Goal: Information Seeking & Learning: Learn about a topic

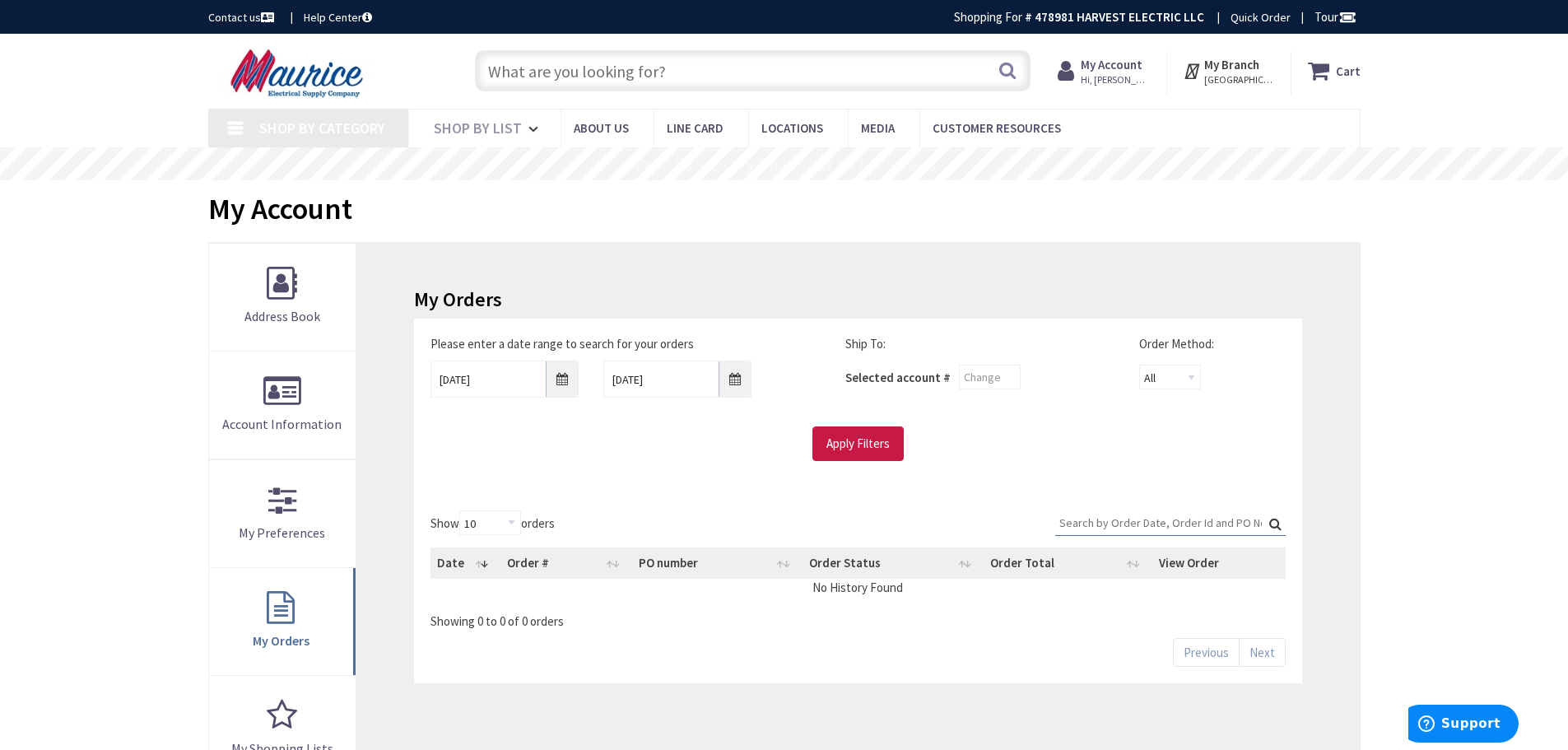
type input "[STREET_ADDRESS]"
click at [656, 71] on input "text" at bounding box center [752, 71] width 556 height 42
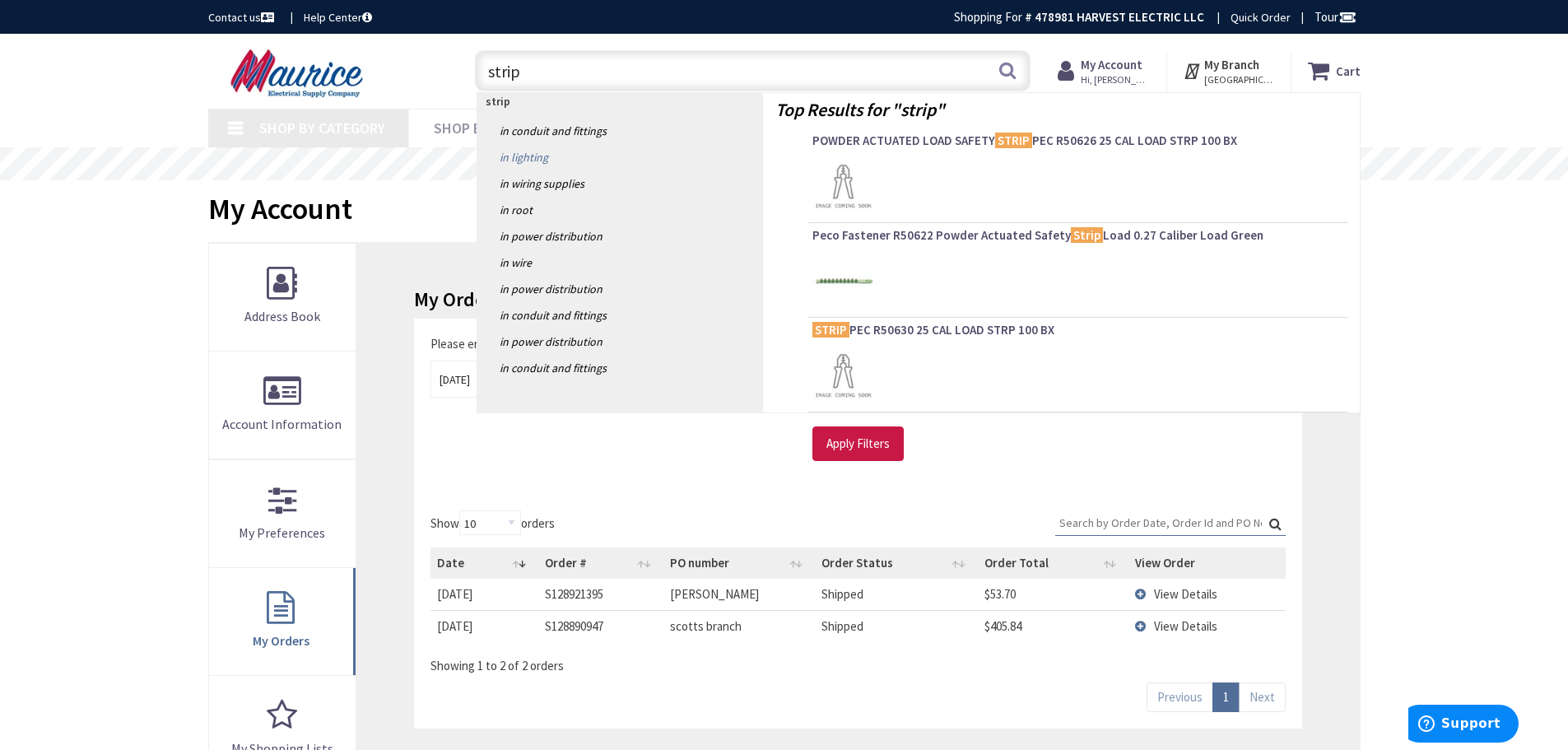
type input "strip"
click at [526, 162] on link "in Lighting" at bounding box center [620, 157] width 285 height 27
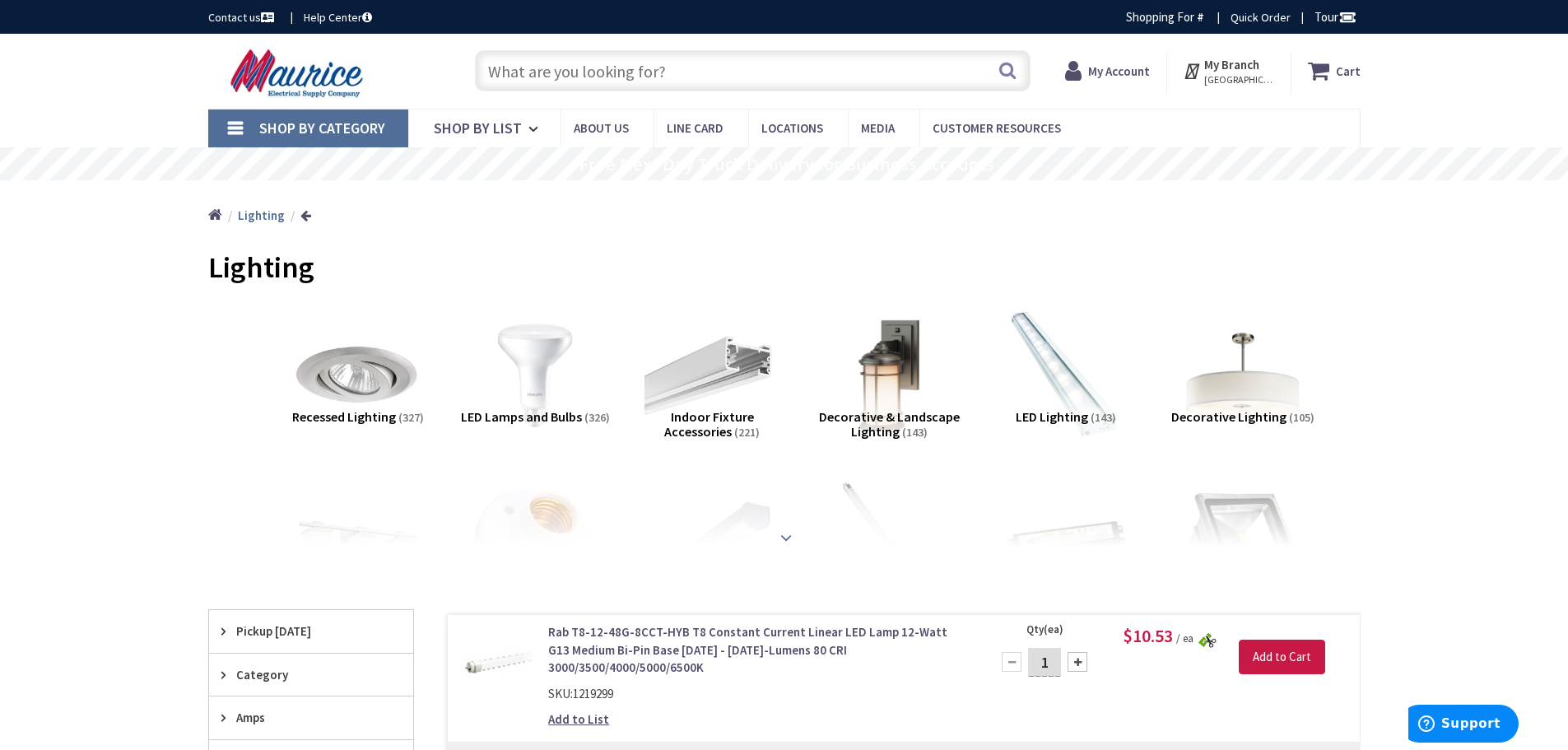
click at [785, 535] on strong at bounding box center [786, 537] width 20 height 18
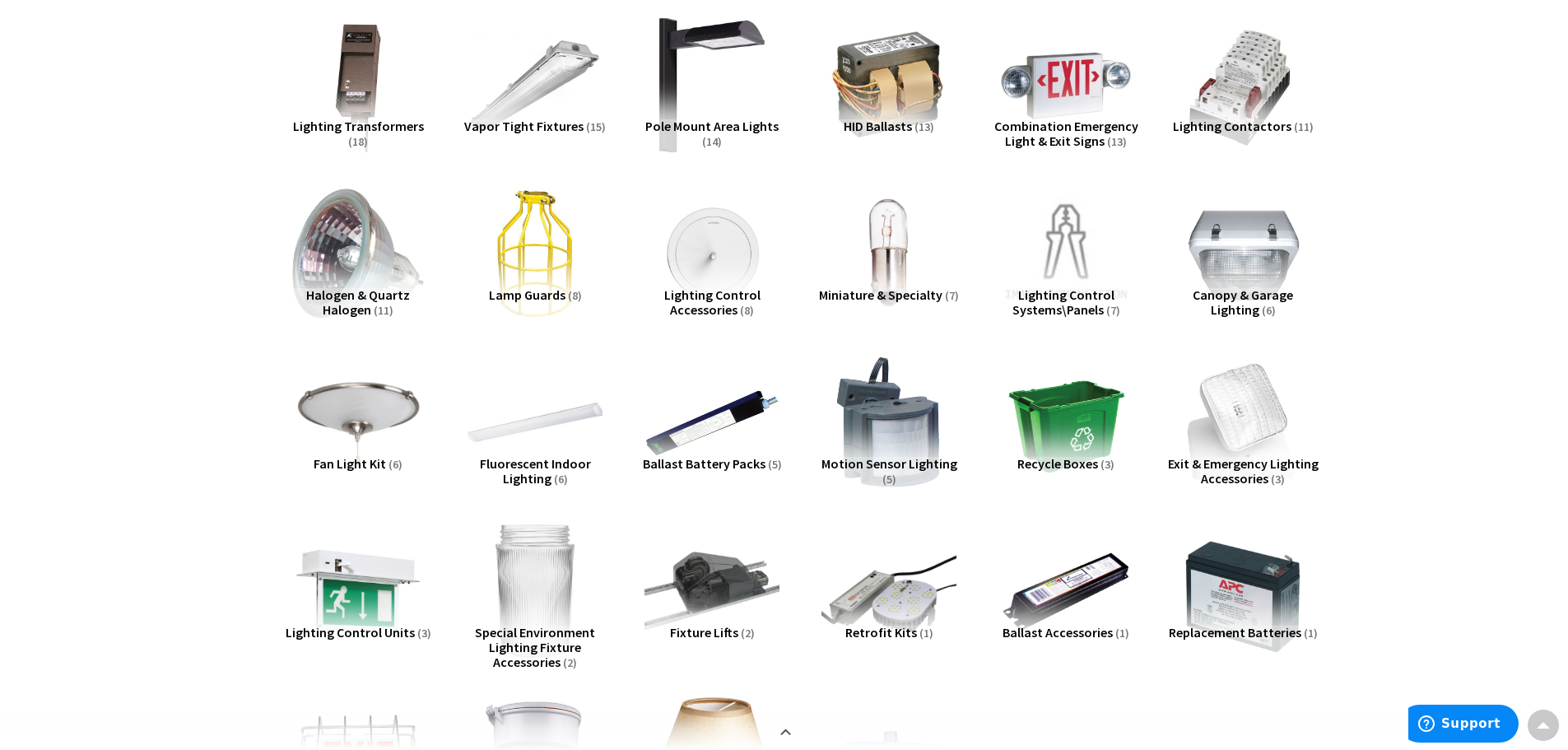
scroll to position [1070, 0]
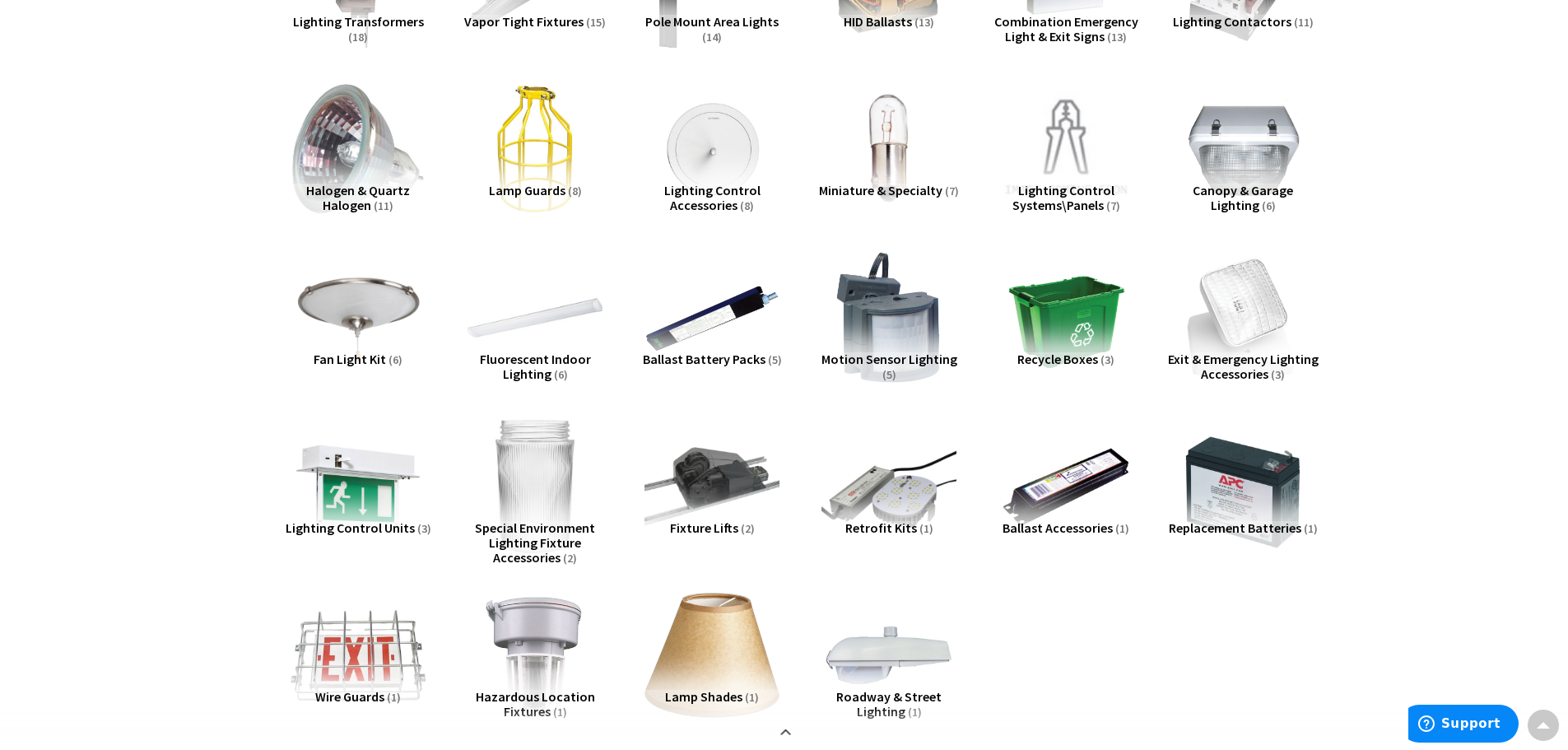
click at [517, 358] on span "Fluorescent Indoor Lighting" at bounding box center [535, 367] width 111 height 32
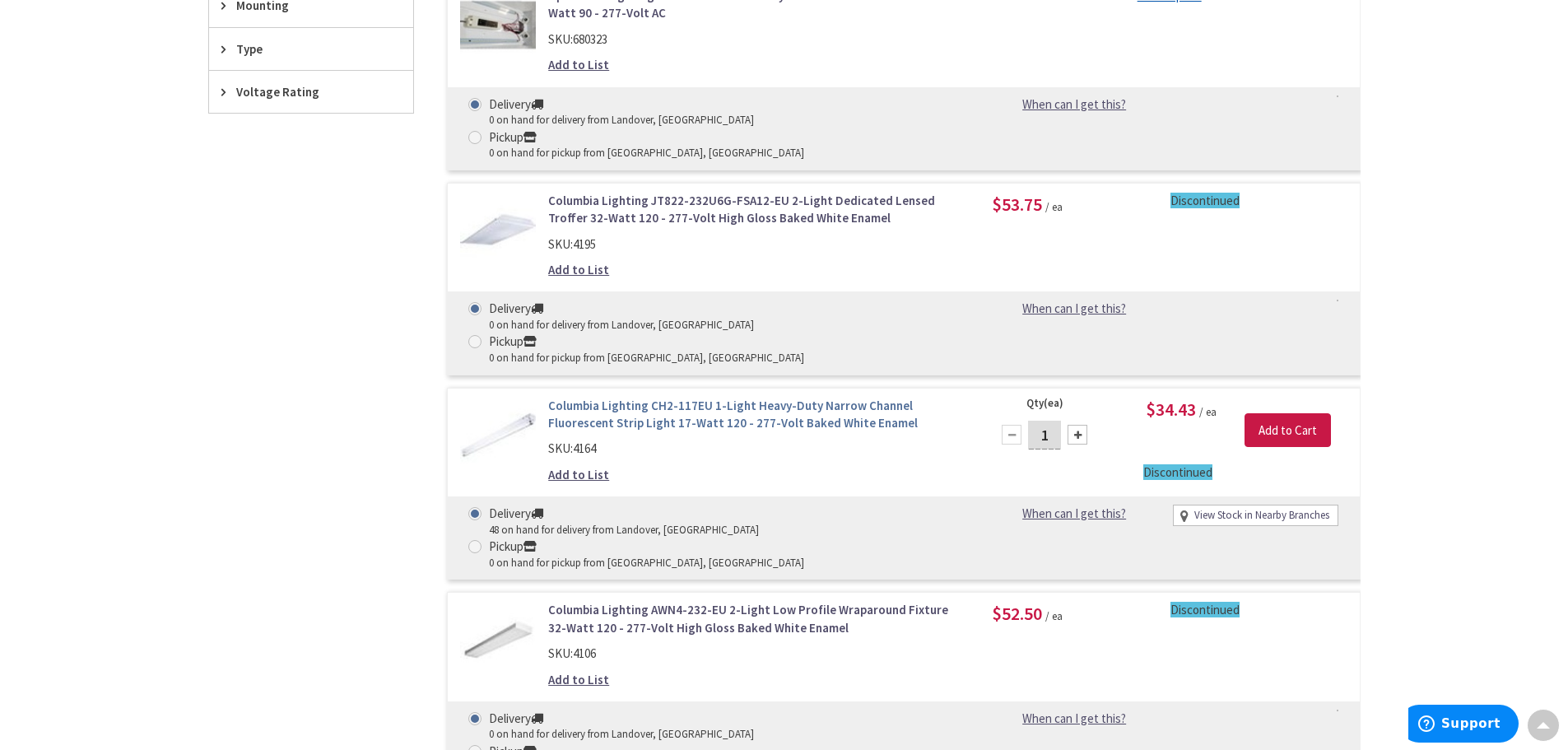
scroll to position [2105, 0]
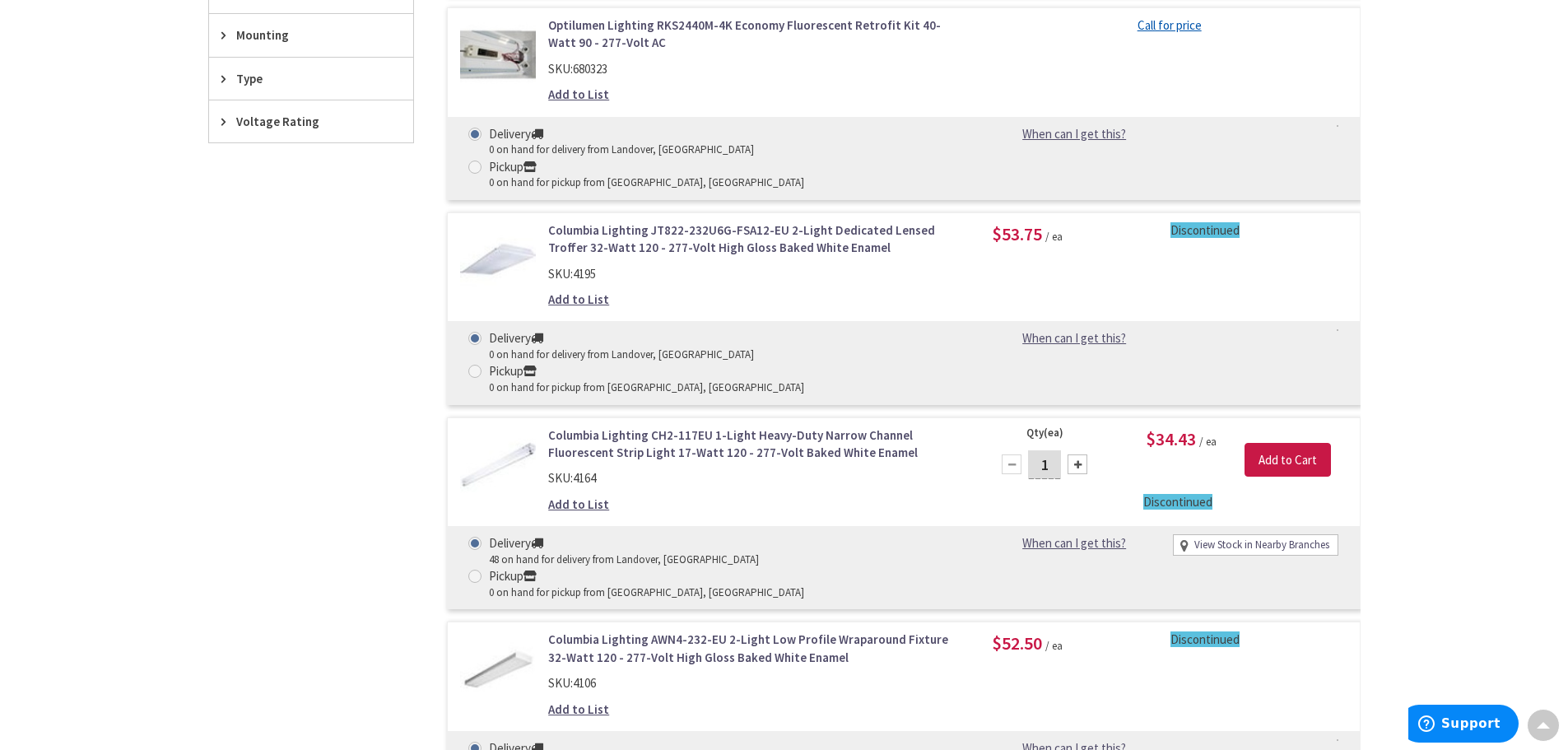
click at [609, 426] on link "Columbia Lighting CH2-117EU 1-Light Heavy-Duty Narrow Channel Fluorescent Strip…" at bounding box center [757, 444] width 419 height 36
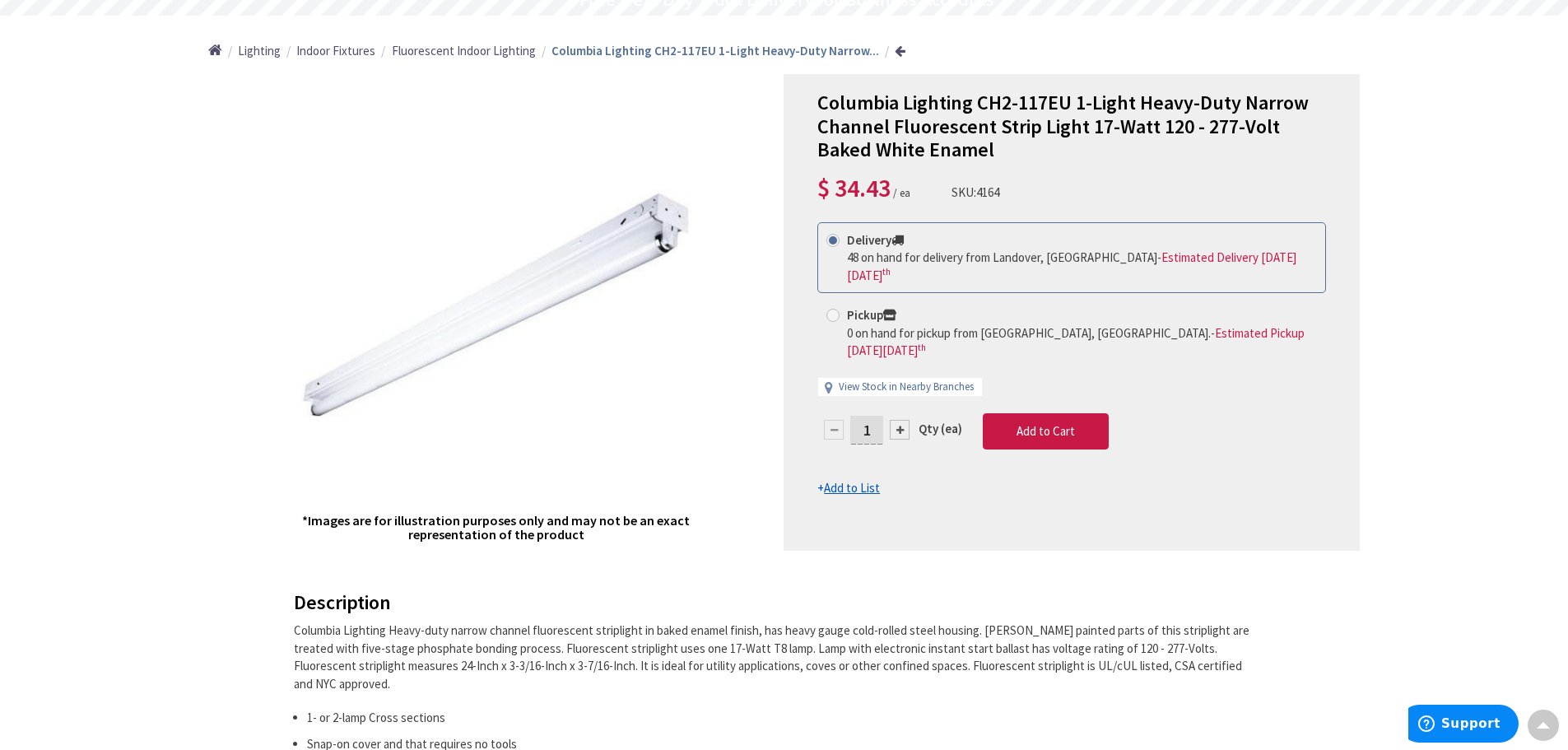
scroll to position [82, 0]
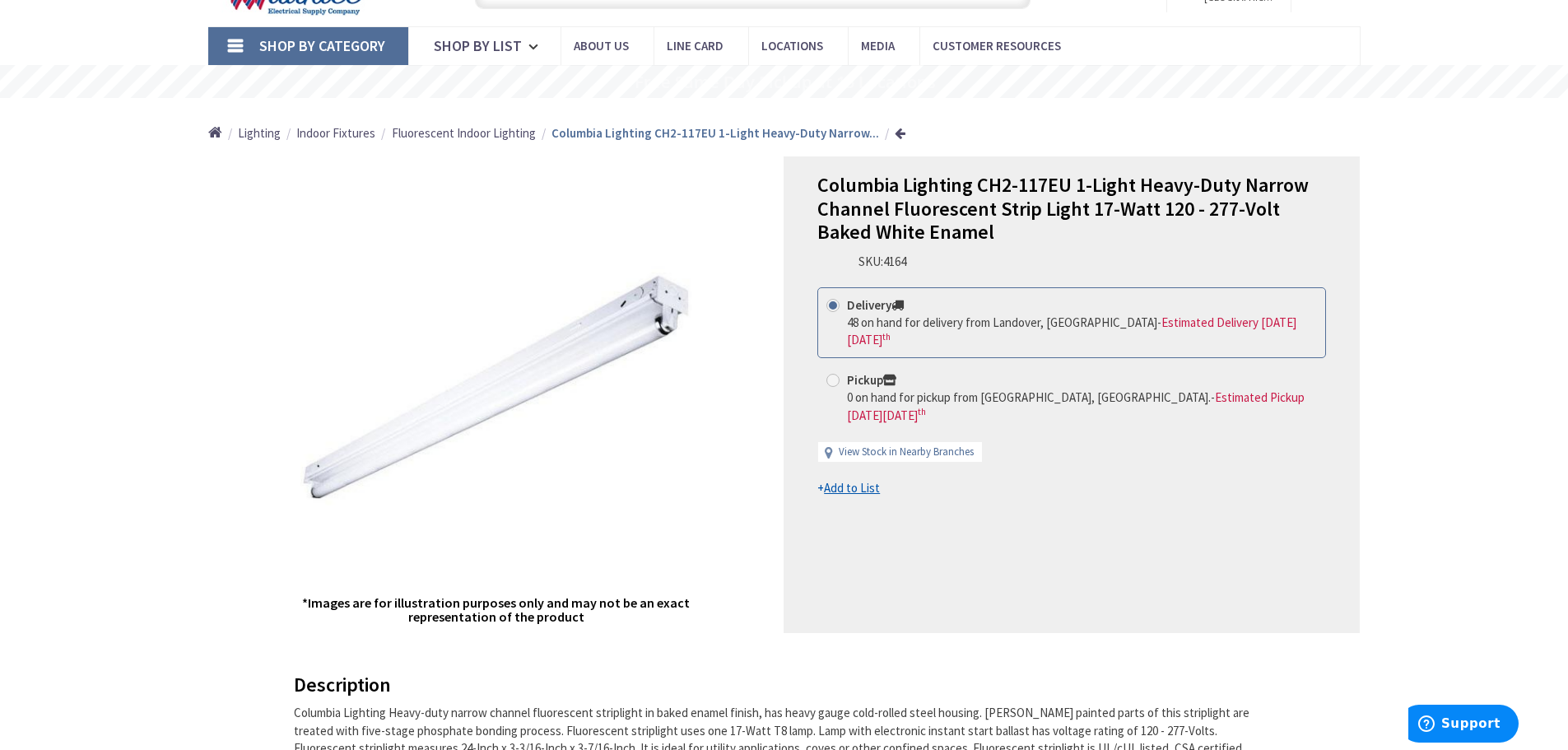
click at [496, 134] on span "Fluorescent Indoor Lighting" at bounding box center [463, 133] width 144 height 16
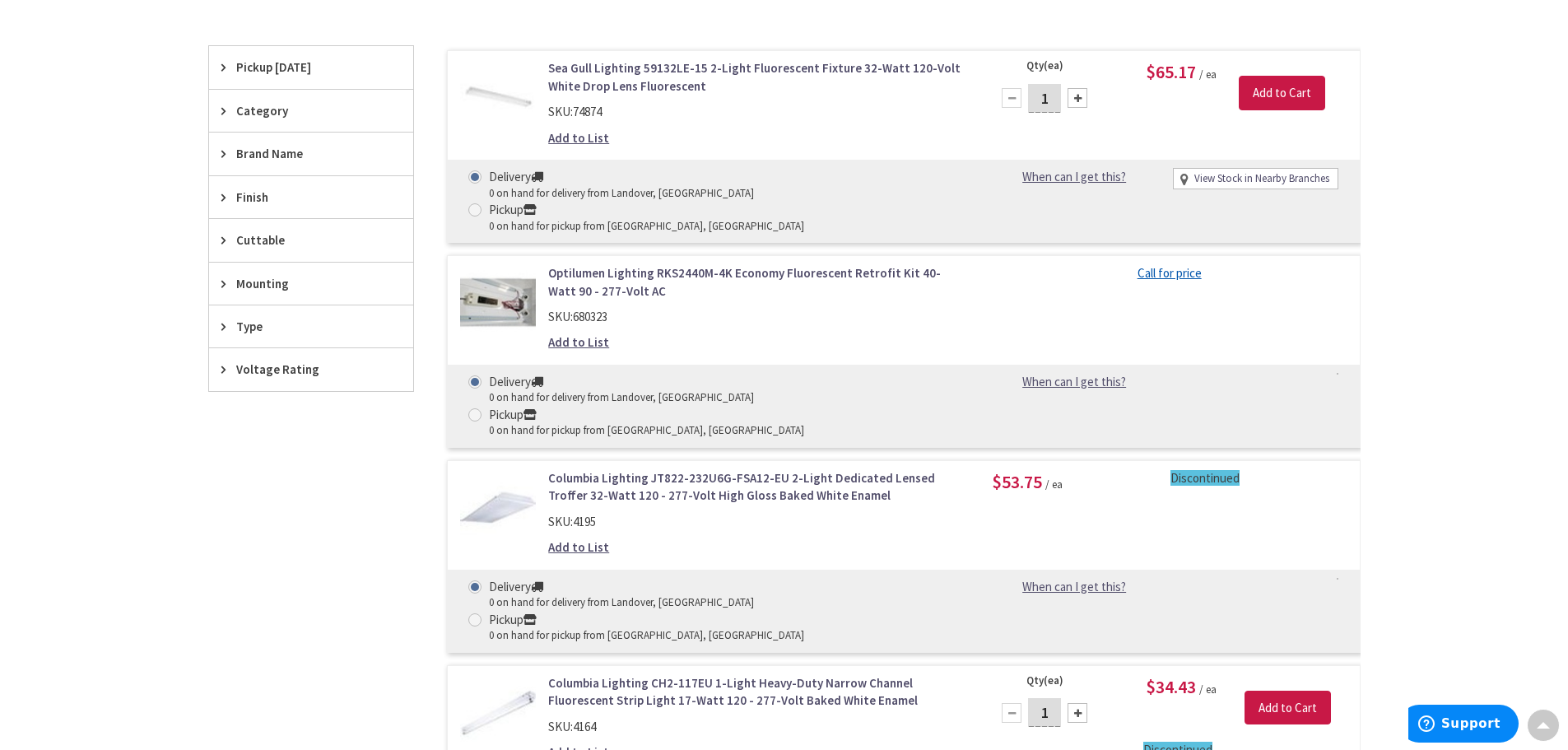
scroll to position [164, 0]
